Goal: Navigation & Orientation: Find specific page/section

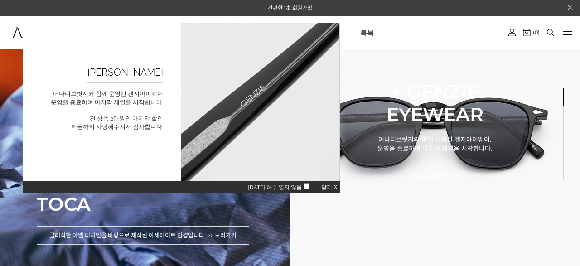
click at [305, 185] on span "오늘 하루 열지 않음" at bounding box center [280, 187] width 65 height 6
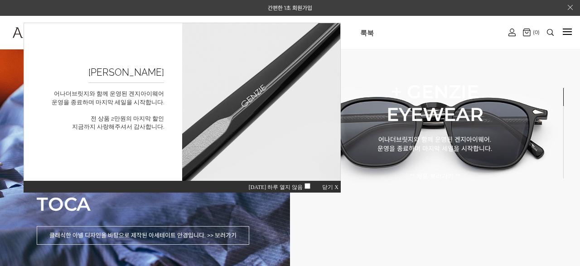
click at [323, 187] on div "오늘 하루 열지 않음 닫기 X" at bounding box center [182, 186] width 317 height 12
click at [325, 188] on span "닫기 X" at bounding box center [330, 187] width 16 height 6
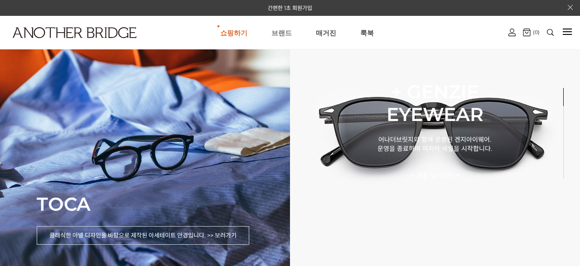
click at [280, 34] on link "브랜드" at bounding box center [282, 32] width 20 height 33
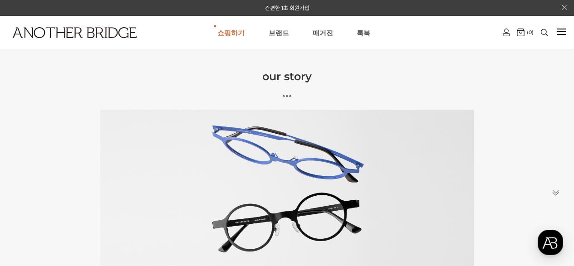
click at [566, 34] on div "쇼핑하기 AnotherBridge Genzie BEST [GEOGRAPHIC_DATA] 매거진 [GEOGRAPHIC_DATA] 로그인하기 로그…" at bounding box center [287, 32] width 574 height 33
click at [560, 31] on div at bounding box center [560, 31] width 9 height 1
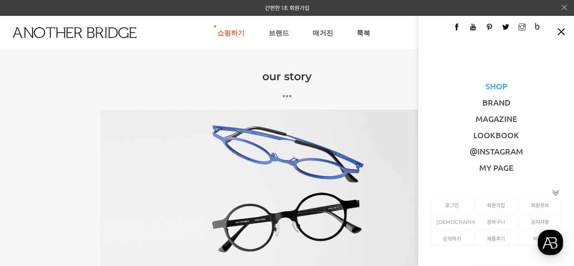
click at [498, 87] on link "SHOP" at bounding box center [496, 86] width 22 height 10
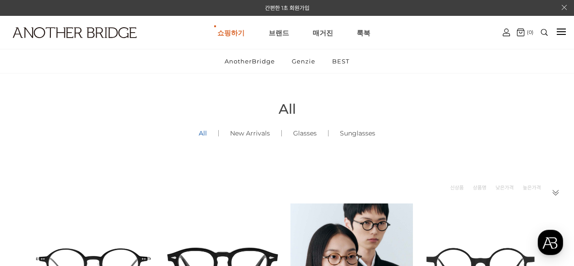
click at [475, 118] on div "현재 위치 홈 AnotherBridge All All All () New Arrivals () Glasses () Sunglasses ()" at bounding box center [287, 103] width 516 height 68
click at [435, 28] on ul "쇼핑하기 AnotherBridge Genzie BEST 브랜드 매거진 룩북" at bounding box center [294, 32] width 406 height 33
